Goal: Information Seeking & Learning: Check status

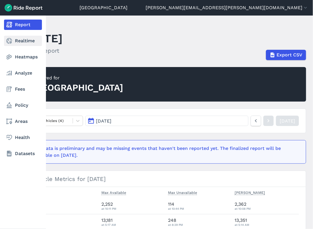
click at [17, 45] on link "Realtime" at bounding box center [23, 41] width 38 height 10
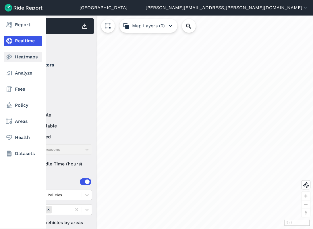
click at [18, 60] on link "Heatmaps" at bounding box center [23, 57] width 38 height 10
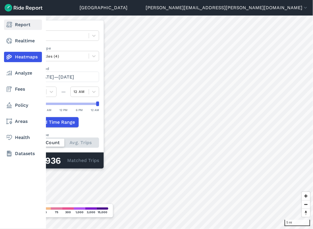
click at [19, 22] on link "Report" at bounding box center [23, 25] width 38 height 10
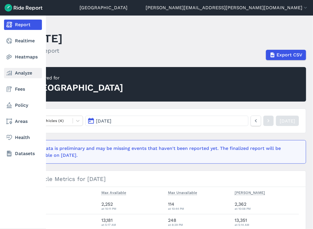
click at [18, 73] on link "Analyze" at bounding box center [23, 73] width 38 height 10
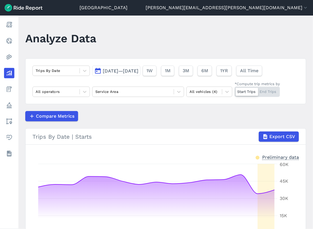
click at [123, 68] on button "[DATE]—[DATE]" at bounding box center [116, 71] width 48 height 10
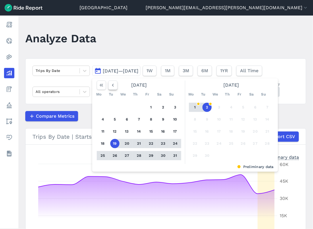
click at [114, 88] on icon "button" at bounding box center [113, 85] width 6 height 6
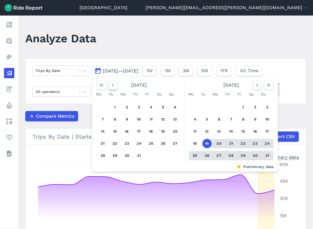
click at [114, 88] on icon "button" at bounding box center [113, 85] width 6 height 6
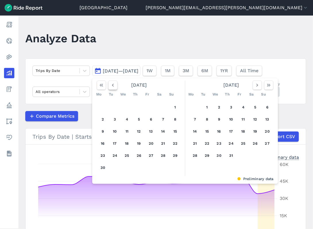
click at [114, 88] on icon "button" at bounding box center [113, 85] width 6 height 6
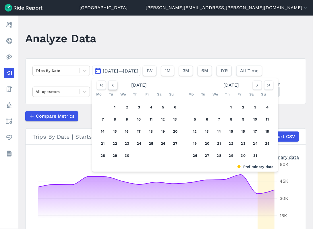
click at [114, 88] on icon "button" at bounding box center [113, 85] width 6 height 6
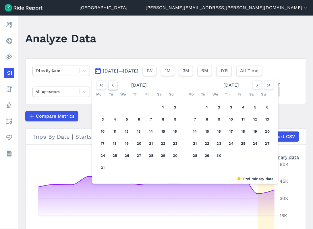
click at [114, 88] on icon "button" at bounding box center [113, 85] width 6 height 6
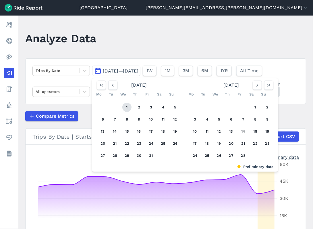
click at [126, 108] on button "1" at bounding box center [126, 107] width 9 height 9
click at [258, 87] on icon "button" at bounding box center [258, 85] width 6 height 6
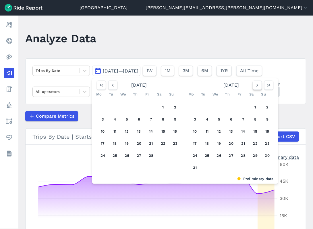
click at [258, 87] on icon "button" at bounding box center [258, 85] width 6 height 6
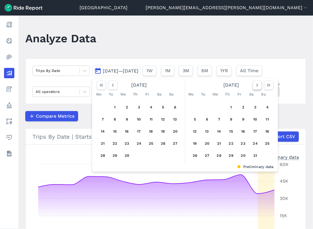
click at [258, 87] on icon "button" at bounding box center [258, 85] width 6 height 6
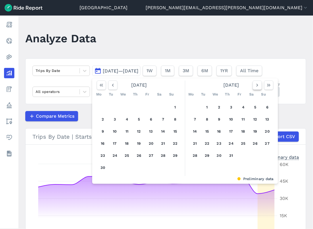
click at [258, 87] on icon "button" at bounding box center [258, 85] width 6 height 6
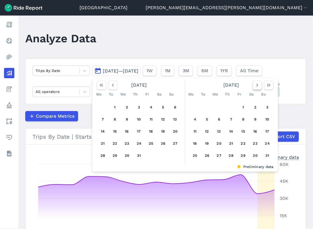
click at [258, 87] on icon "button" at bounding box center [258, 85] width 6 height 6
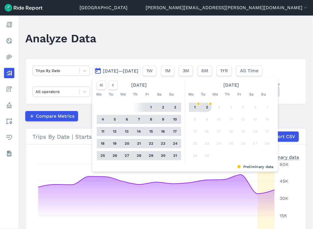
click at [208, 109] on button "2" at bounding box center [207, 107] width 9 height 9
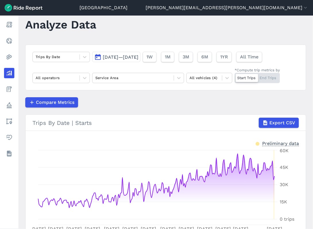
scroll to position [13, 0]
